Goal: Information Seeking & Learning: Find specific fact

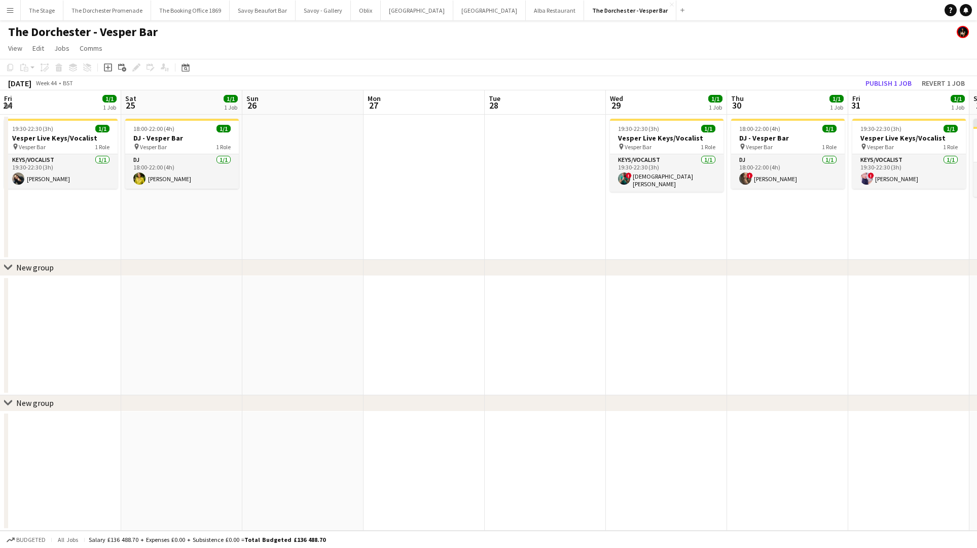
scroll to position [0, 400]
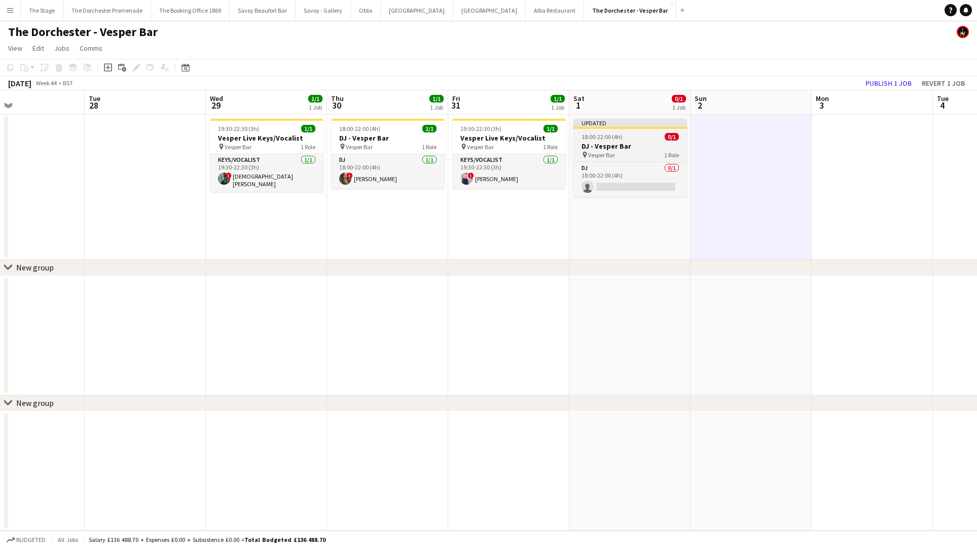
click at [629, 143] on h3 "DJ - Vesper Bar" at bounding box center [631, 146] width 114 height 9
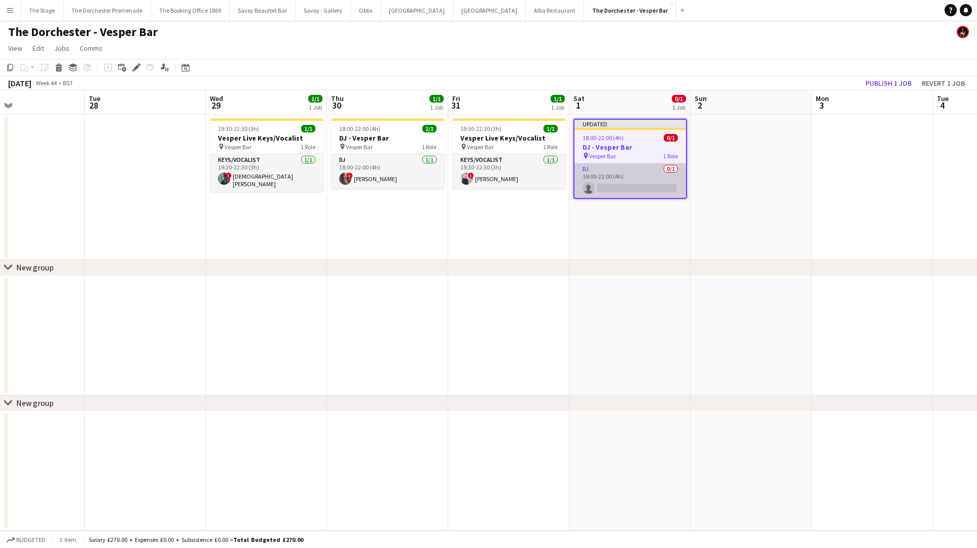
click at [625, 165] on app-card-role "DJ 0/1 18:00-22:00 (4h) single-neutral-actions" at bounding box center [631, 180] width 112 height 34
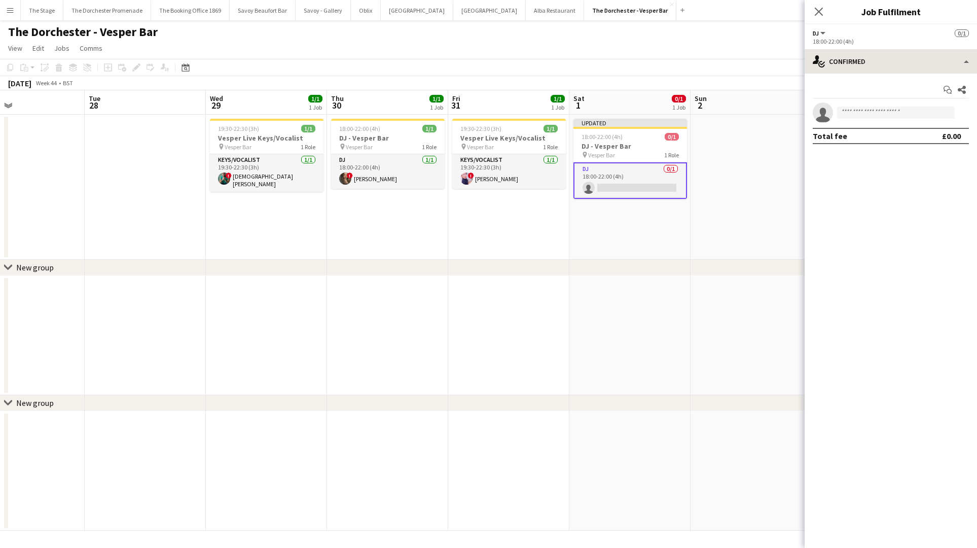
click at [906, 73] on div "single-neutral-actions-check-2 Confirmed single-neutral-actions-check-2 Confirm…" at bounding box center [891, 298] width 172 height 499
click at [905, 61] on div "single-neutral-actions-check-2 Confirmed" at bounding box center [891, 61] width 172 height 24
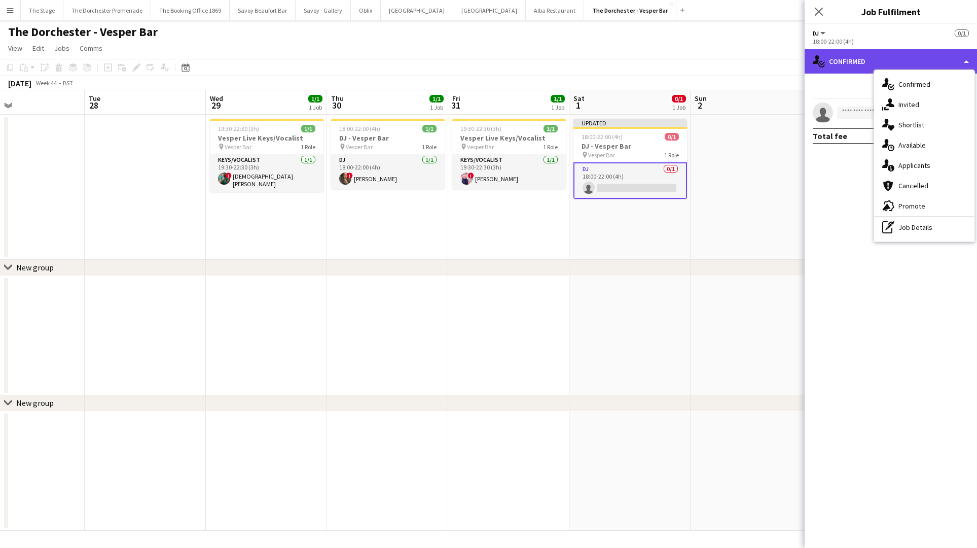
click at [856, 63] on div "single-neutral-actions-check-2 Confirmed" at bounding box center [891, 61] width 172 height 24
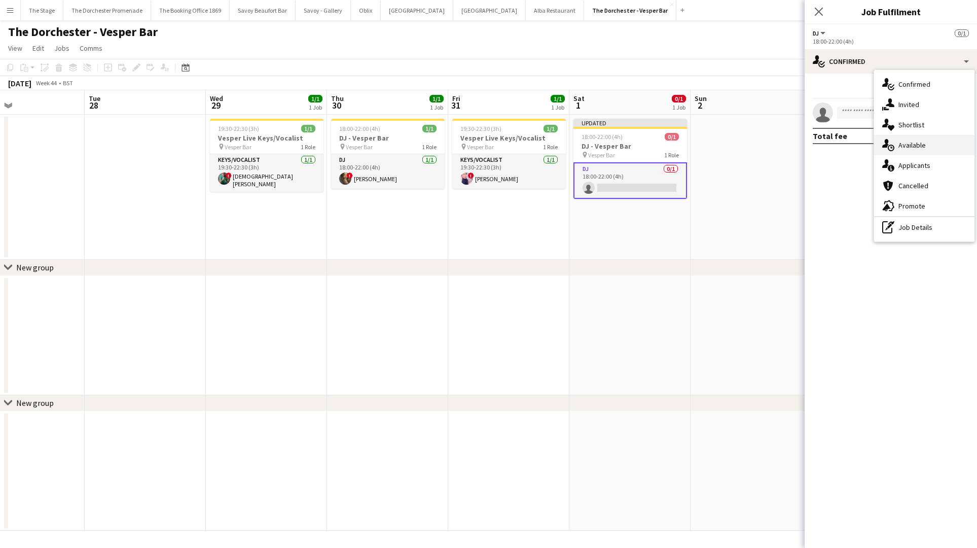
click at [910, 144] on span "Available" at bounding box center [912, 144] width 27 height 9
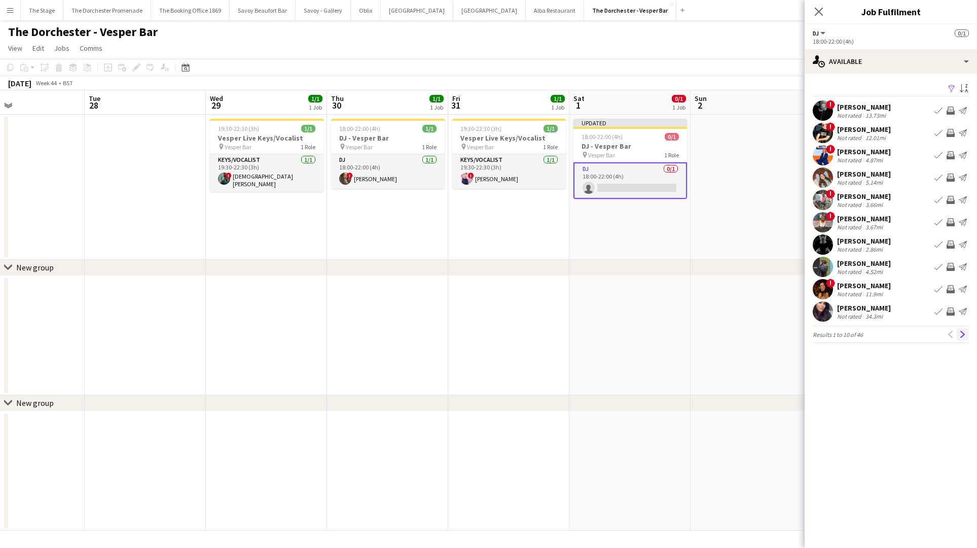
click at [961, 331] on app-icon "Next" at bounding box center [963, 334] width 7 height 7
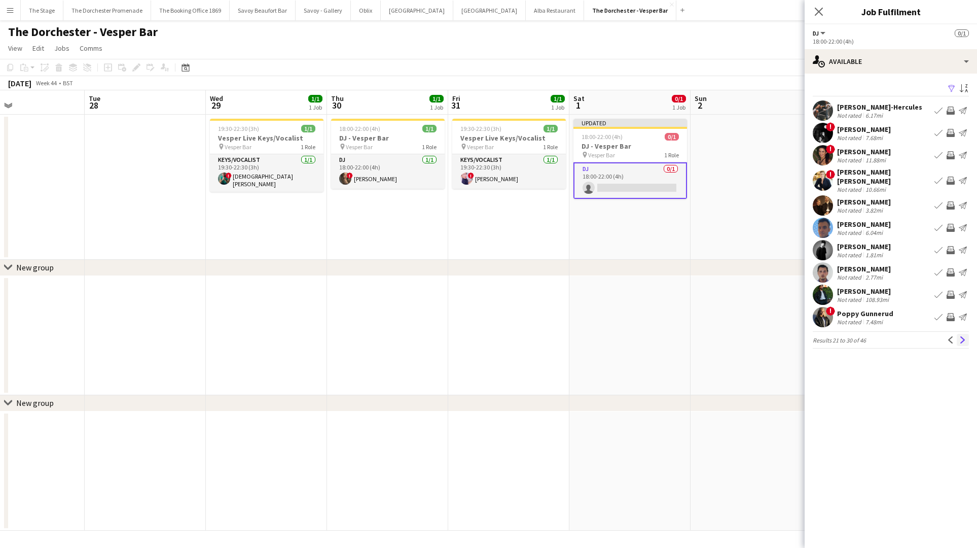
click at [958, 334] on button "Next" at bounding box center [963, 340] width 12 height 12
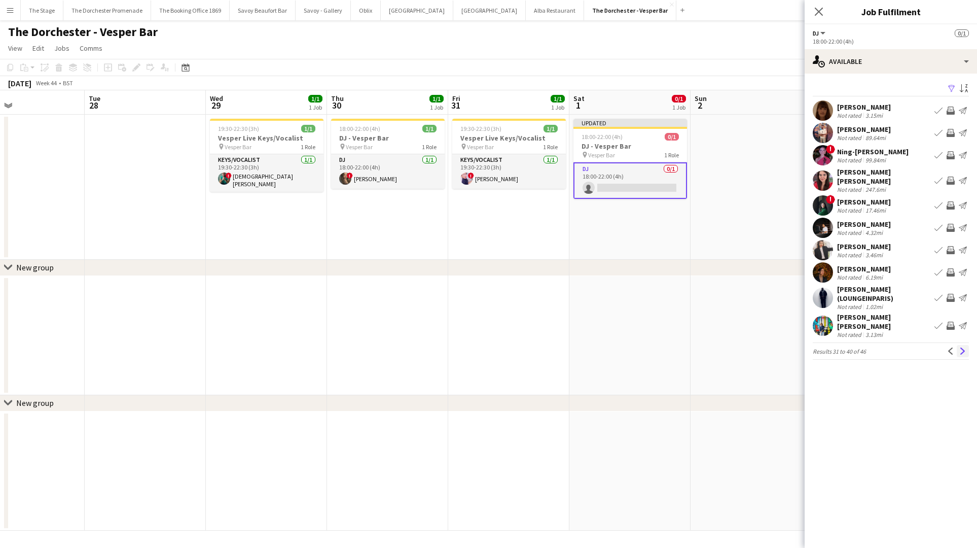
click at [958, 345] on button "Next" at bounding box center [963, 351] width 12 height 12
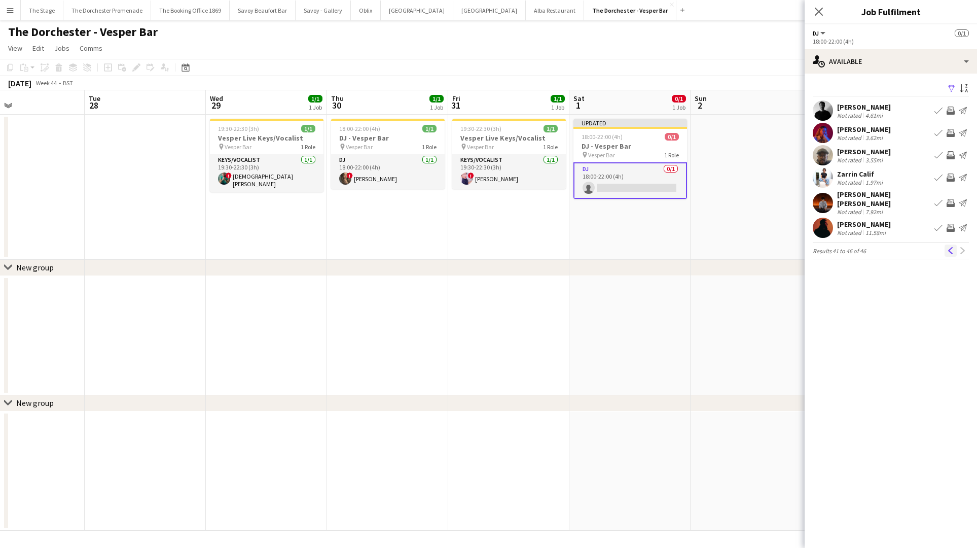
click at [952, 248] on app-icon "Previous" at bounding box center [950, 250] width 7 height 7
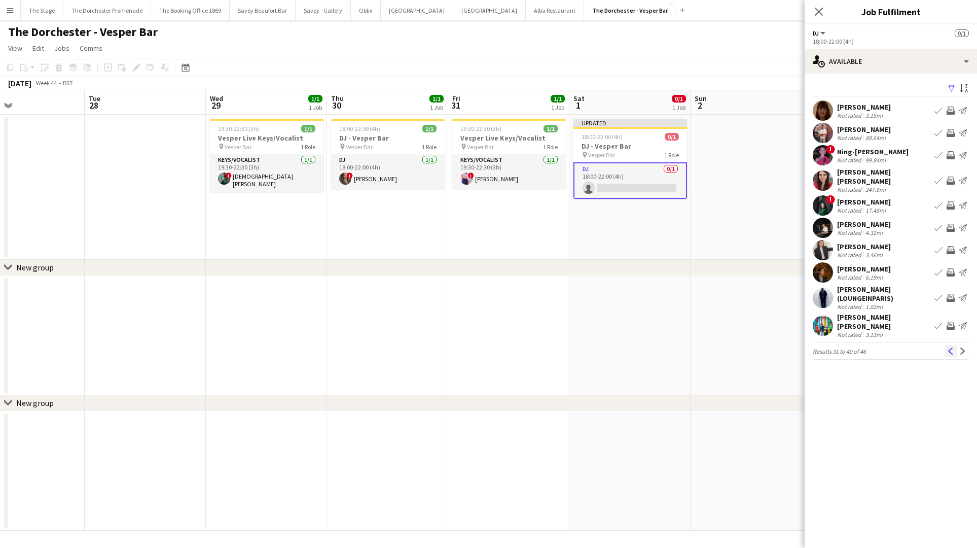
click at [948, 347] on app-icon "Previous" at bounding box center [950, 350] width 7 height 7
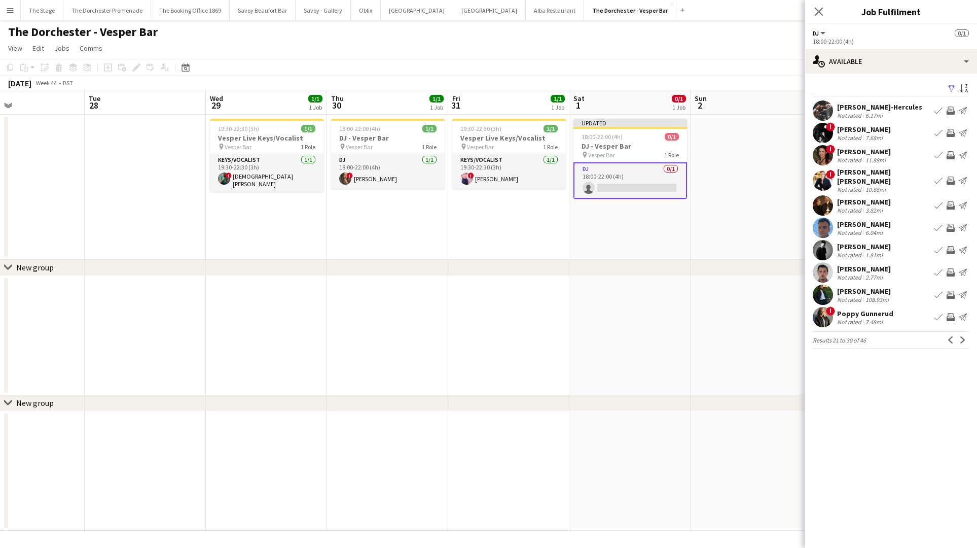
click at [948, 340] on div "Previous Next" at bounding box center [957, 340] width 24 height 12
click at [954, 336] on app-icon "Previous" at bounding box center [950, 339] width 7 height 7
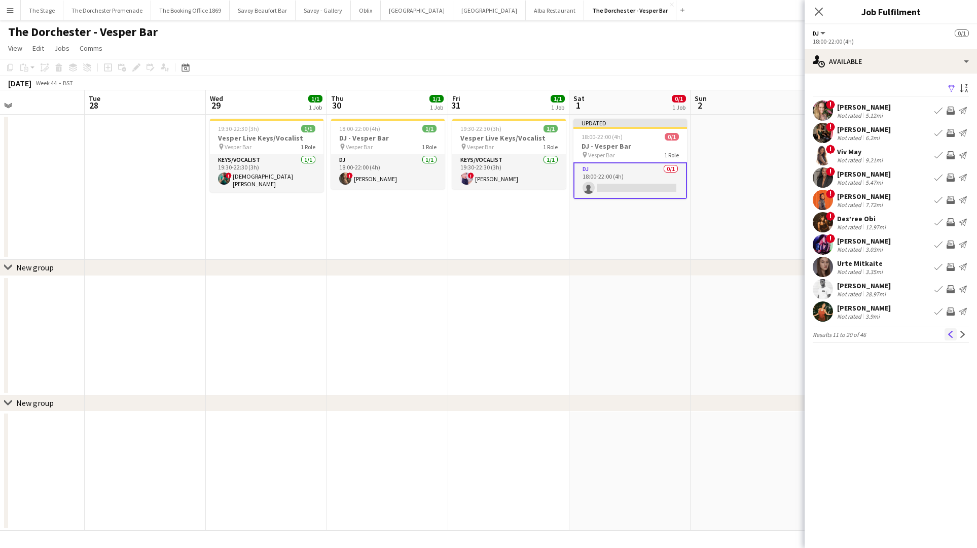
click at [950, 335] on app-icon "Previous" at bounding box center [950, 334] width 7 height 7
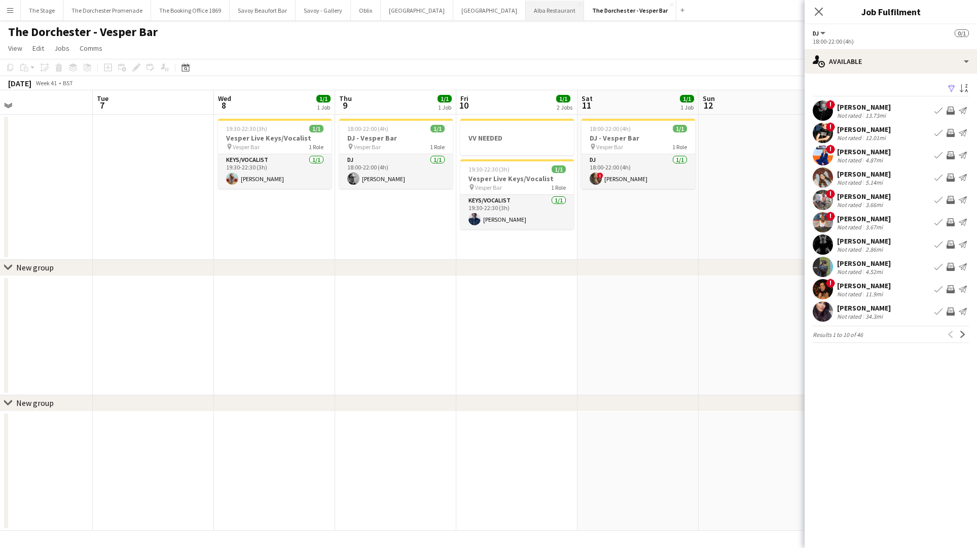
scroll to position [0, 412]
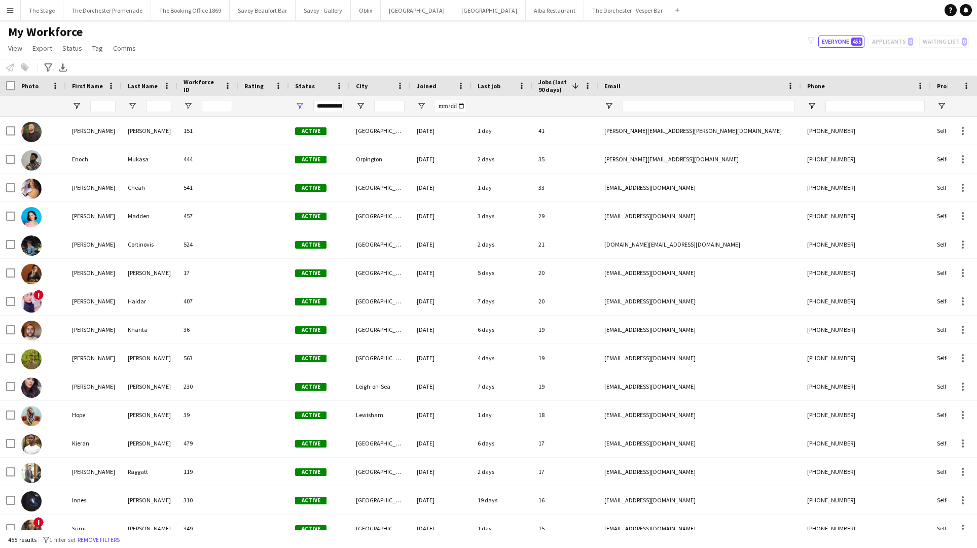
click at [15, 12] on button "Menu" at bounding box center [10, 10] width 20 height 20
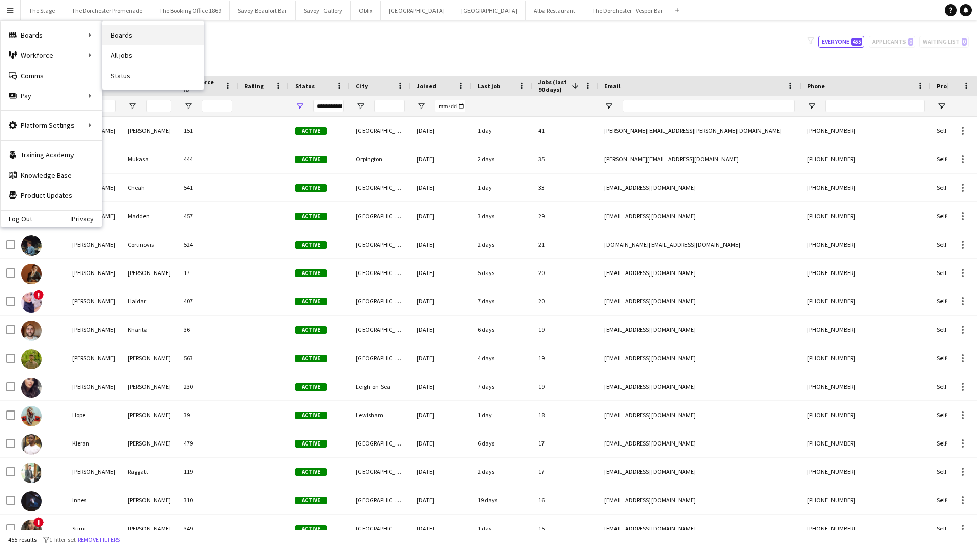
click at [151, 40] on link "Boards" at bounding box center [152, 35] width 101 height 20
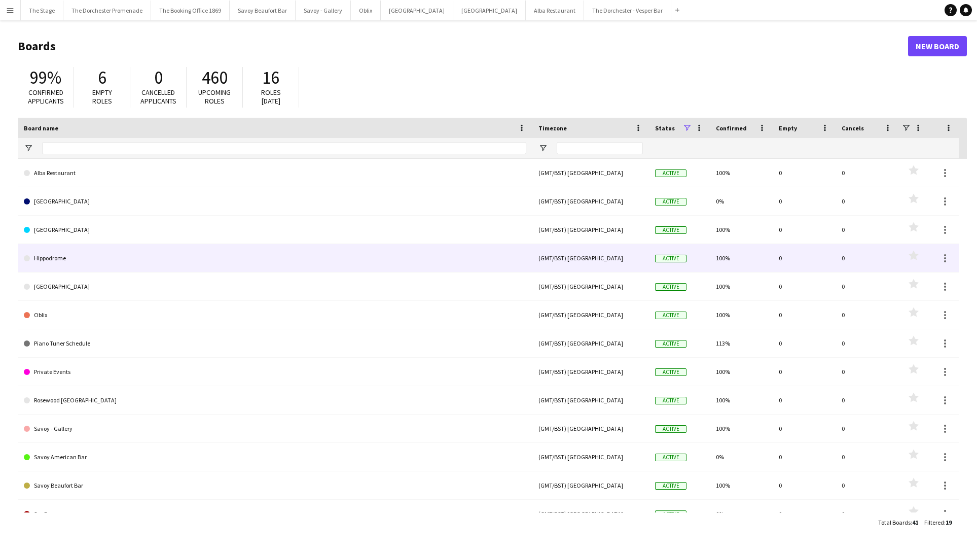
scroll to position [3, 0]
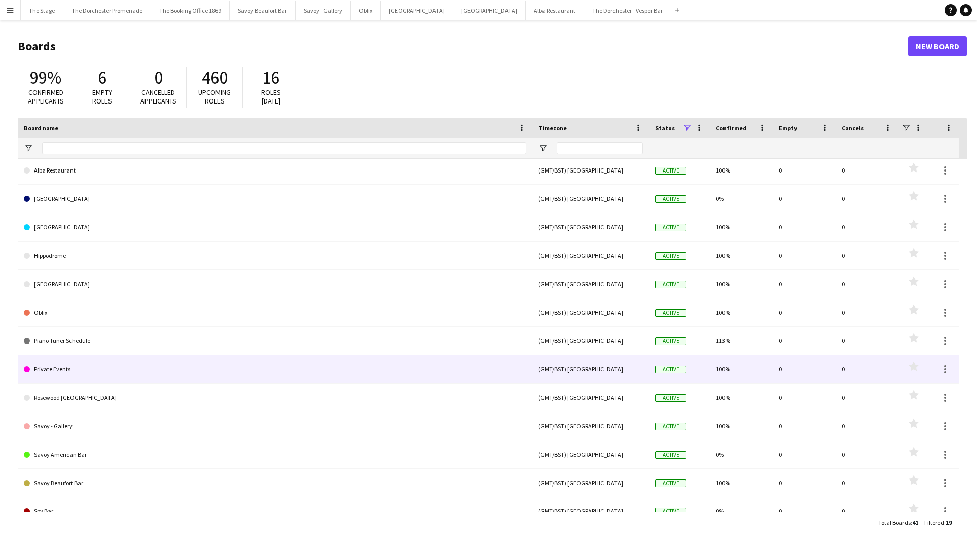
click at [112, 358] on link "Private Events" at bounding box center [275, 369] width 503 height 28
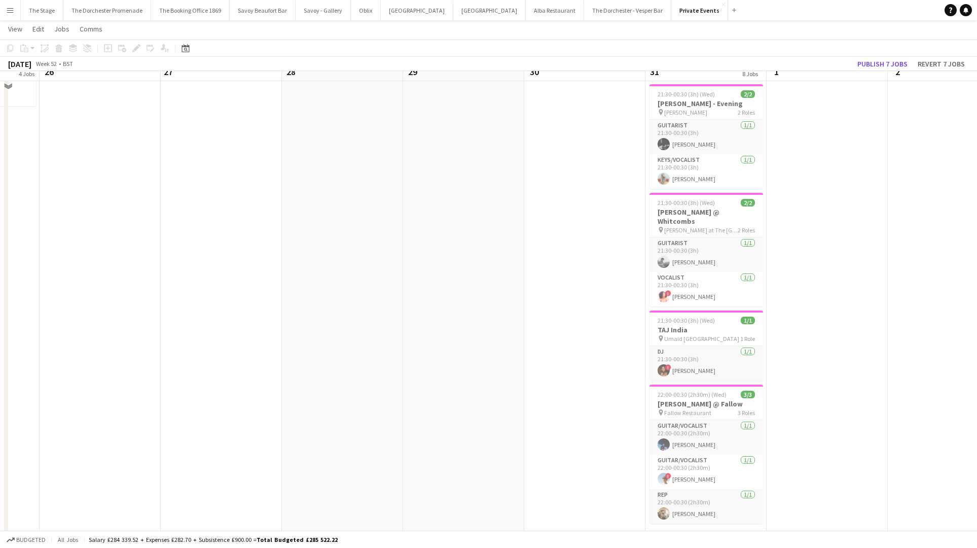
scroll to position [331, 0]
click at [718, 390] on span "22:00-00:30 (2h30m) (Wed)" at bounding box center [692, 394] width 69 height 8
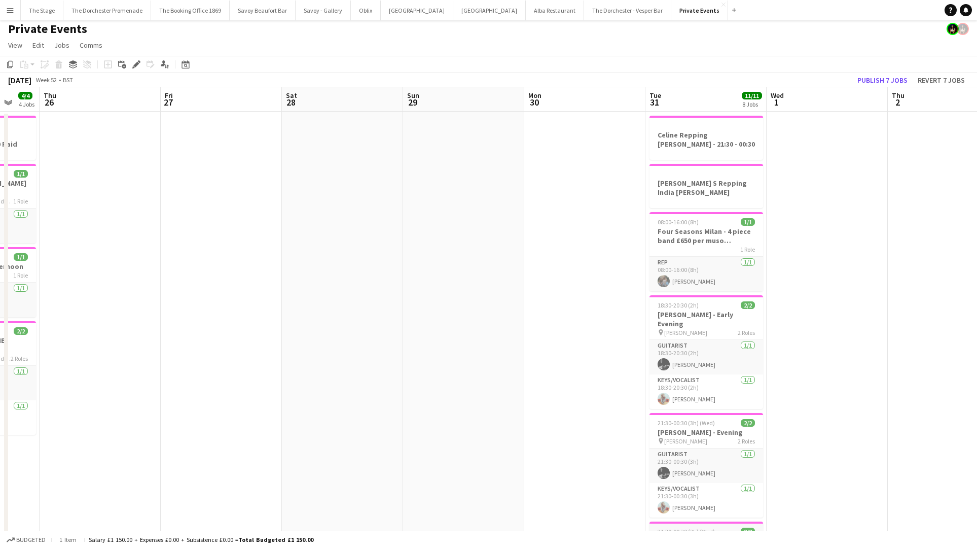
scroll to position [0, 0]
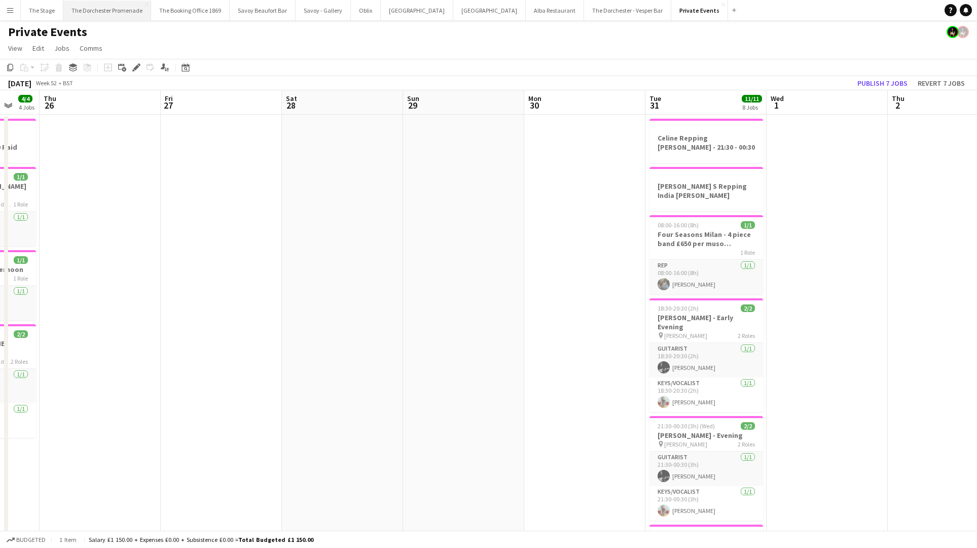
click at [82, 9] on button "The Dorchester Promenade Close" at bounding box center [107, 11] width 88 height 20
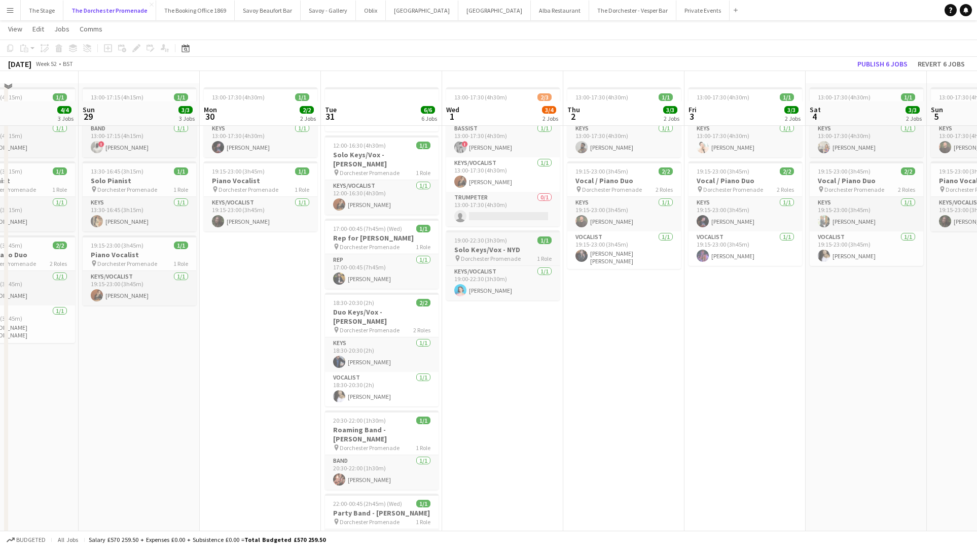
scroll to position [61, 0]
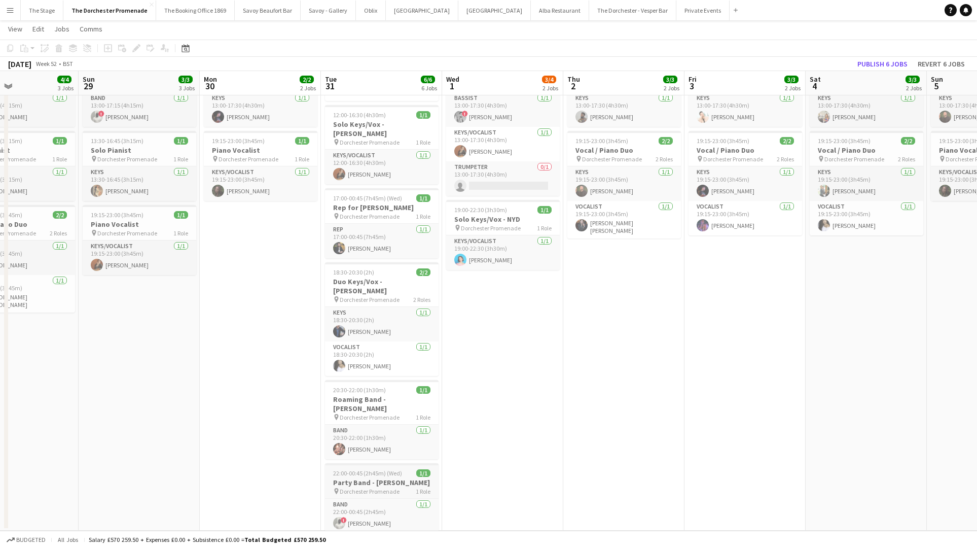
click at [395, 469] on span "22:00-00:45 (2h45m) (Wed)" at bounding box center [367, 473] width 69 height 8
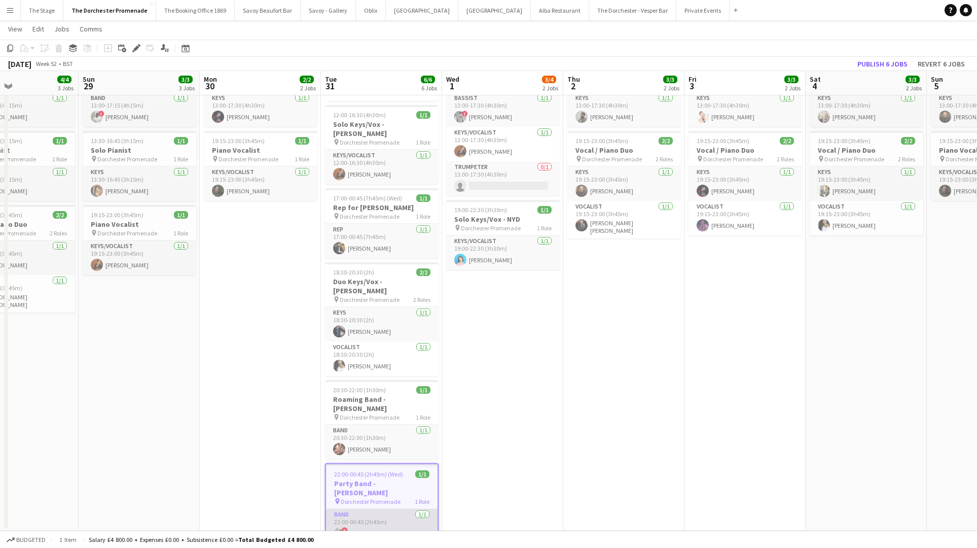
click at [395, 509] on app-card-role "Band 1/1 22:00-00:45 (2h45m) ! Nyasha Mutsonziwa" at bounding box center [382, 526] width 112 height 34
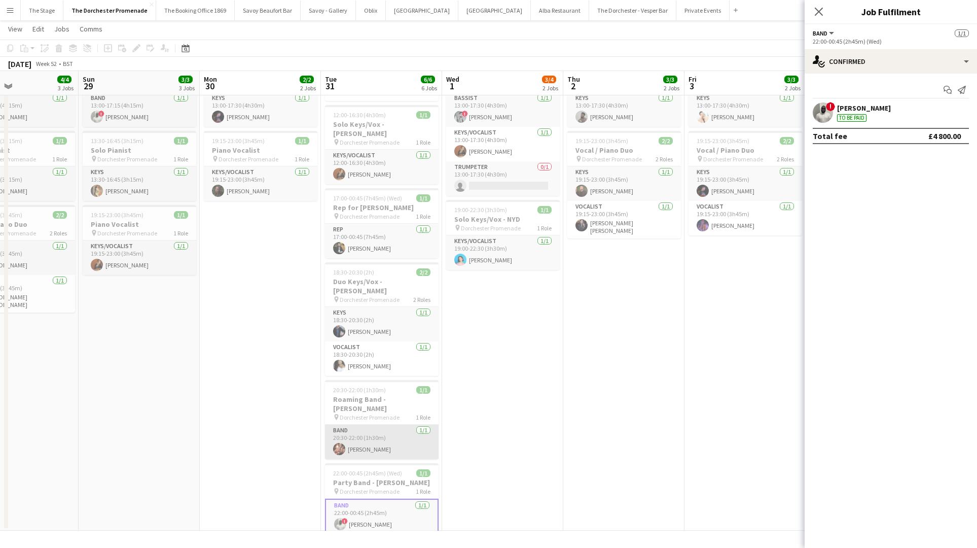
click at [380, 425] on app-card-role "Band 1/1 20:30-22:00 (1h30m) Dominic Martin" at bounding box center [382, 442] width 114 height 34
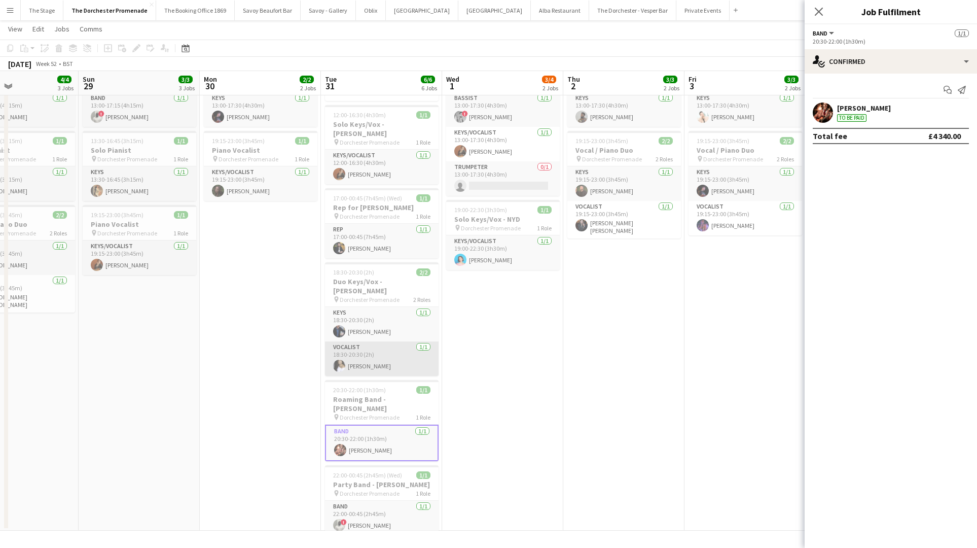
click at [398, 341] on app-card-role "Vocalist 1/1 18:30-20:30 (2h) Helena Debono" at bounding box center [382, 358] width 114 height 34
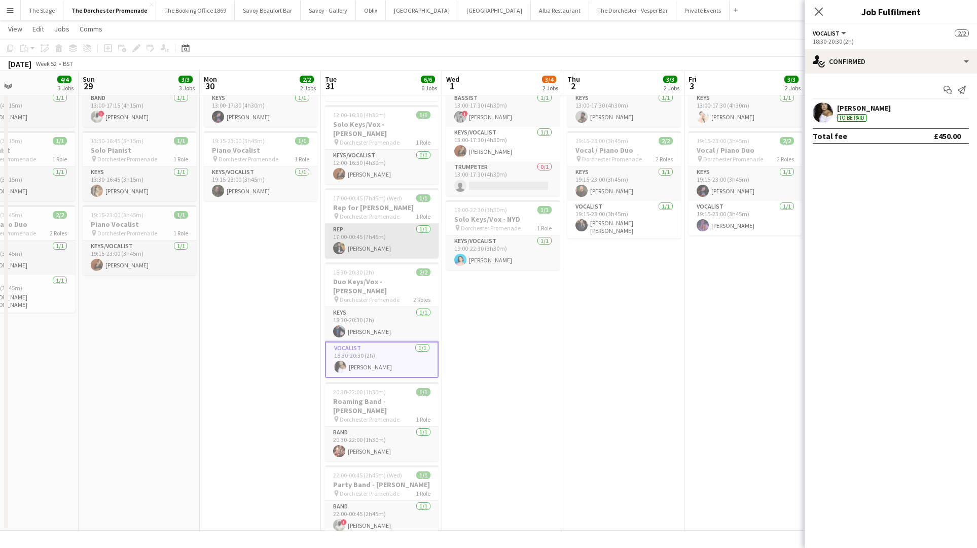
click at [398, 233] on app-card-role "Rep 1/1 17:00-00:45 (7h45m) Charlie Campbell" at bounding box center [382, 241] width 114 height 34
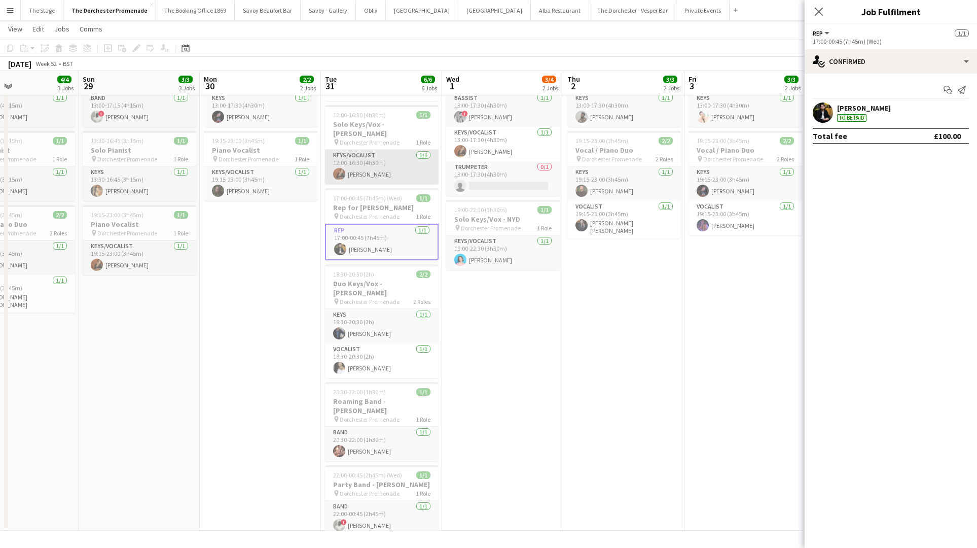
click at [395, 160] on app-card-role "Keys/Vocalist 1/1 12:00-16:30 (4h30m) Andrew Humphries" at bounding box center [382, 167] width 114 height 34
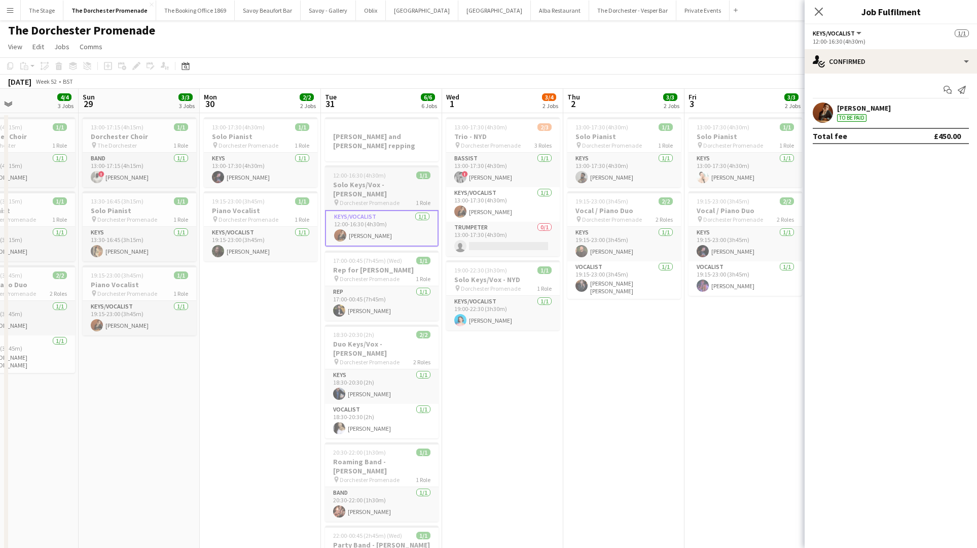
scroll to position [0, 0]
click at [403, 152] on div at bounding box center [382, 156] width 114 height 8
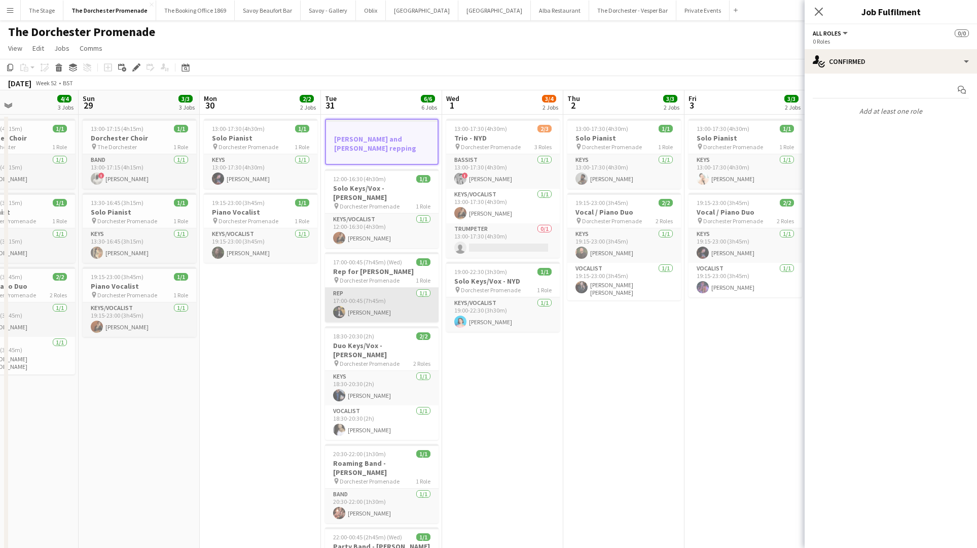
click at [386, 293] on app-card-role "Rep 1/1 17:00-00:45 (7h45m) Charlie Campbell" at bounding box center [382, 305] width 114 height 34
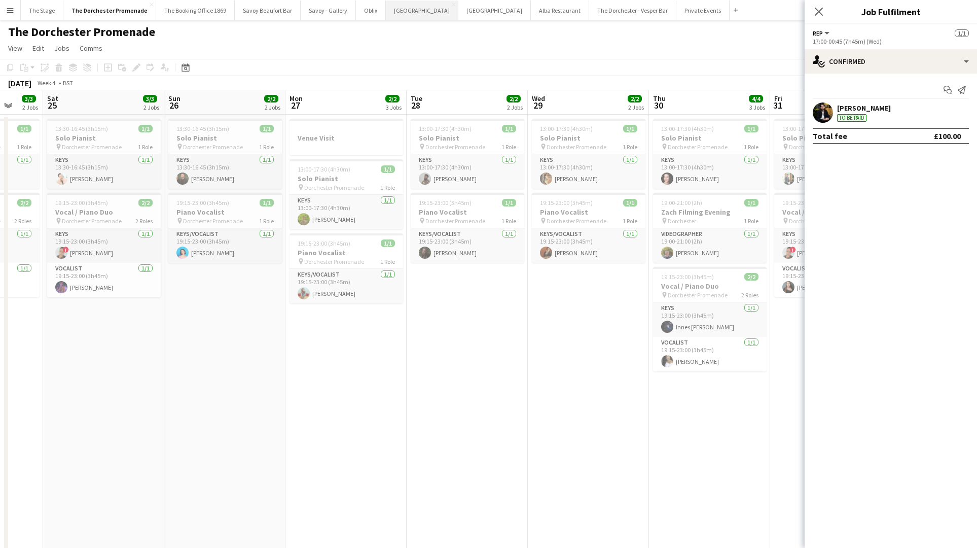
scroll to position [0, 443]
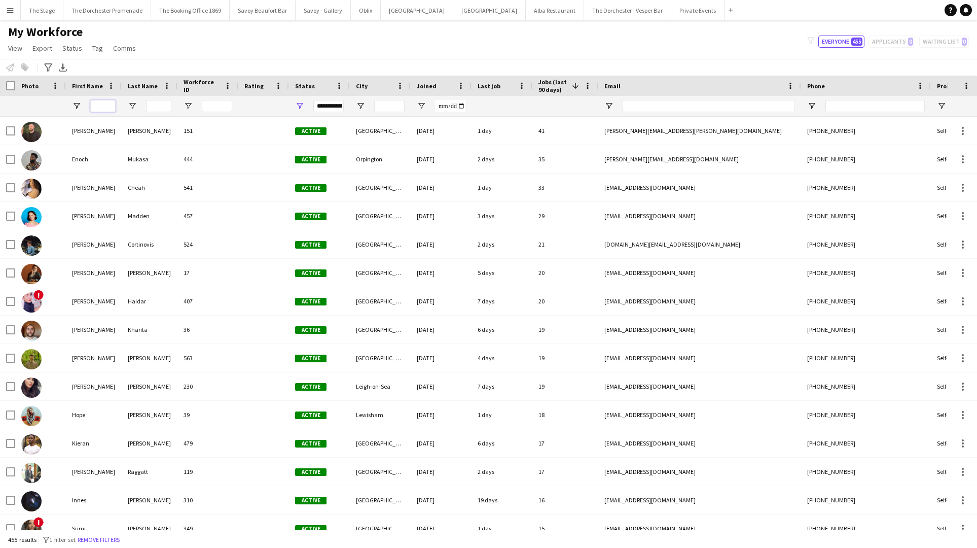
click at [107, 104] on input "First Name Filter Input" at bounding box center [102, 106] width 25 height 12
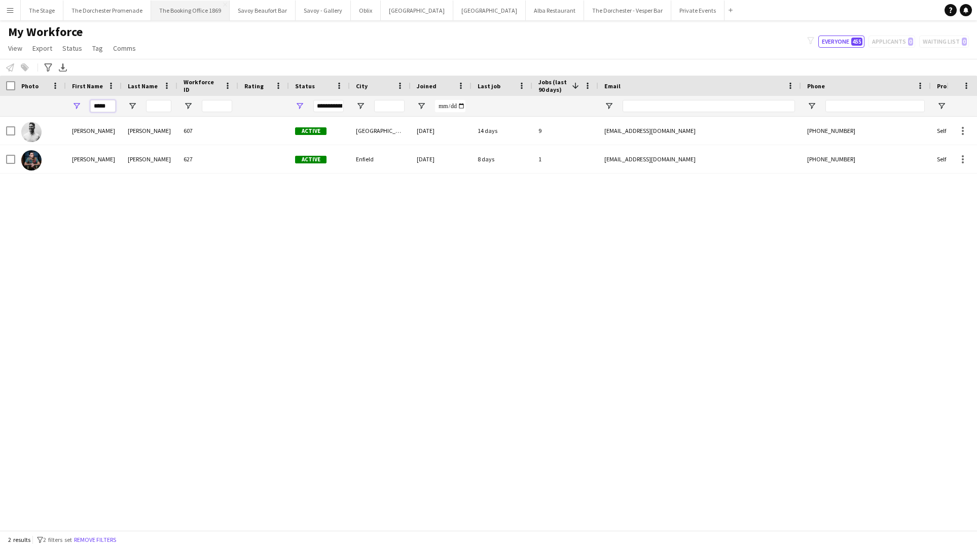
type input "*****"
click at [106, 102] on input "*****" at bounding box center [102, 106] width 25 height 12
click at [105, 103] on input "*****" at bounding box center [102, 106] width 25 height 12
